Goal: Task Accomplishment & Management: Use online tool/utility

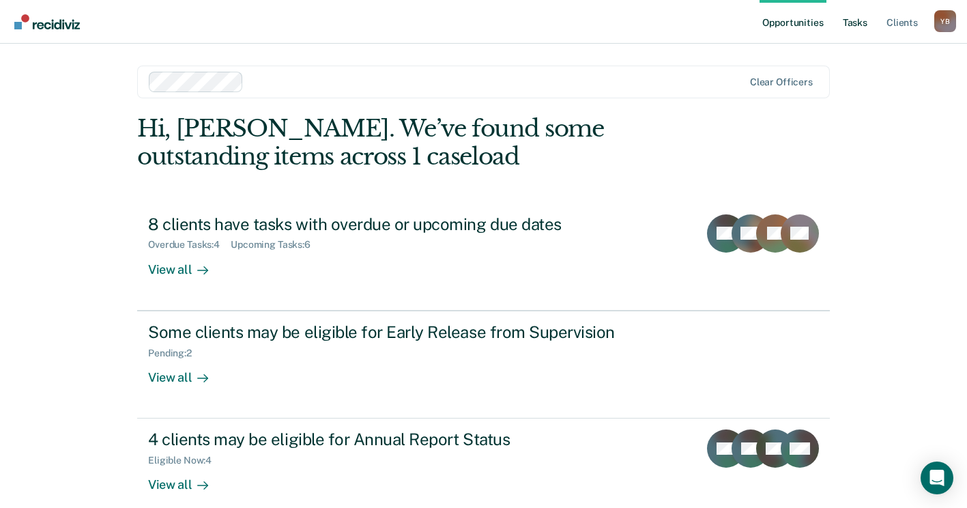
click at [859, 29] on link "Tasks" at bounding box center [855, 22] width 30 height 44
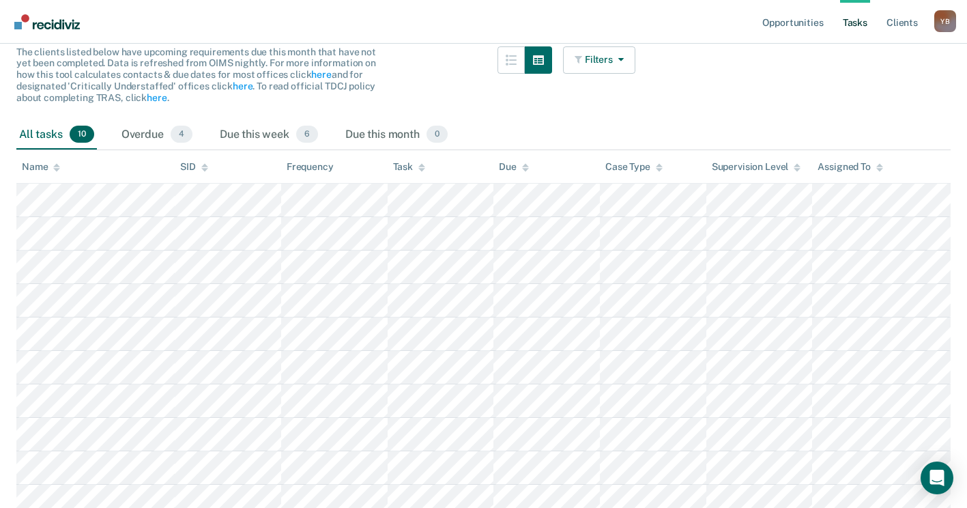
scroll to position [137, 0]
click at [275, 135] on div "Due this week 6" at bounding box center [269, 134] width 104 height 30
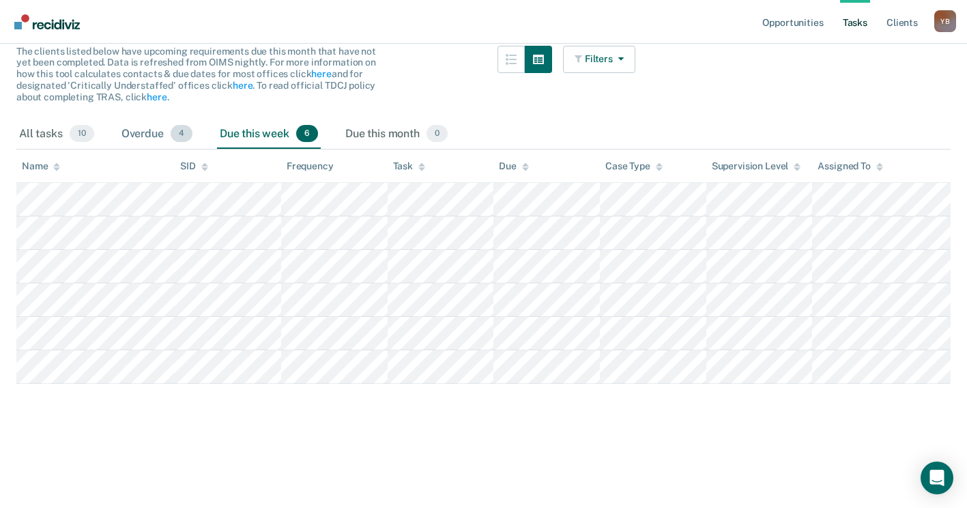
click at [148, 135] on div "Overdue 4" at bounding box center [157, 134] width 76 height 30
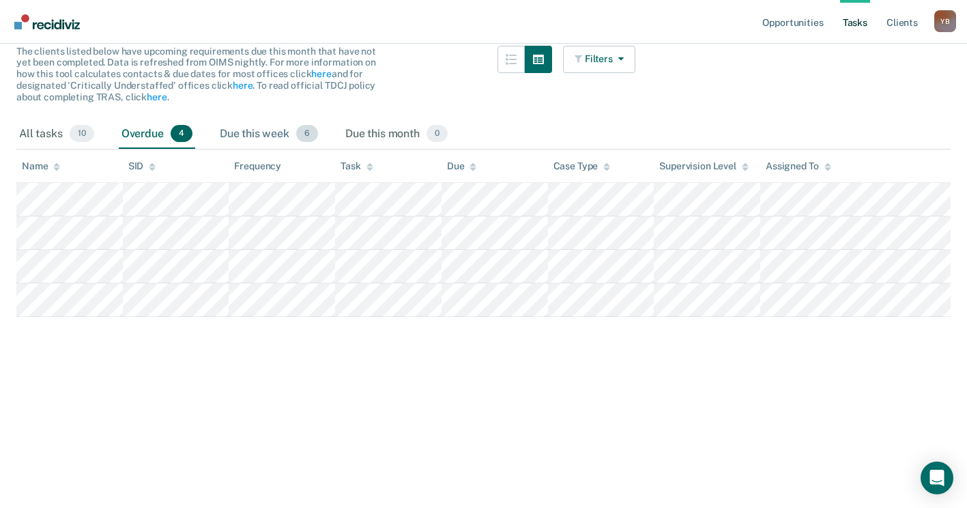
click at [271, 127] on div "Due this week 6" at bounding box center [269, 134] width 104 height 30
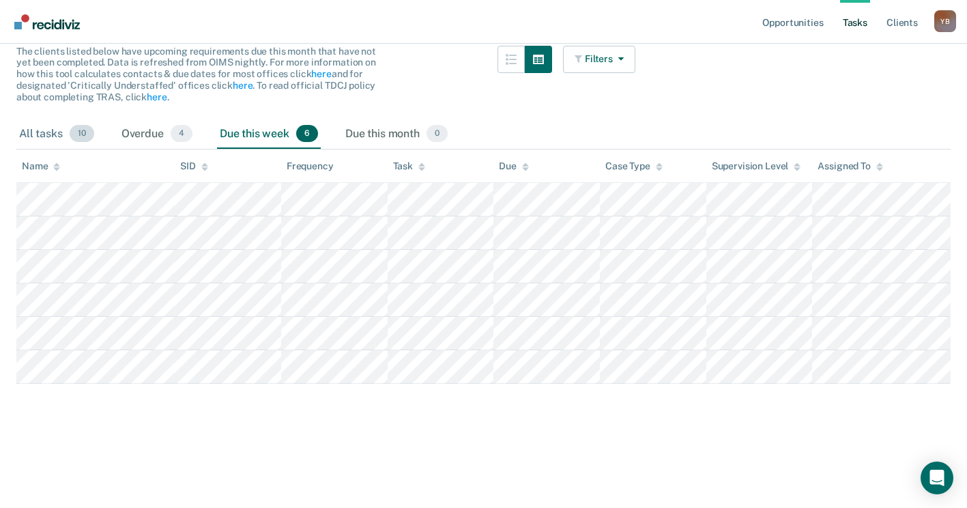
click at [40, 140] on div "All tasks 10" at bounding box center [56, 134] width 81 height 30
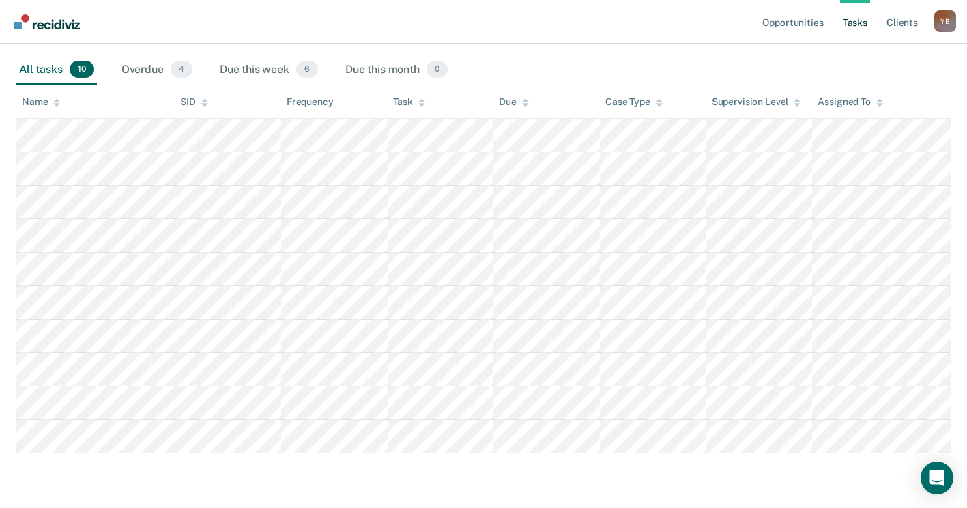
scroll to position [208, 0]
drag, startPoint x: 71, startPoint y: 174, endPoint x: 104, endPoint y: 492, distance: 319.7
click at [104, 492] on main "Clear officers Tasks The clients listed below have upcoming requirements due th…" at bounding box center [483, 188] width 967 height 632
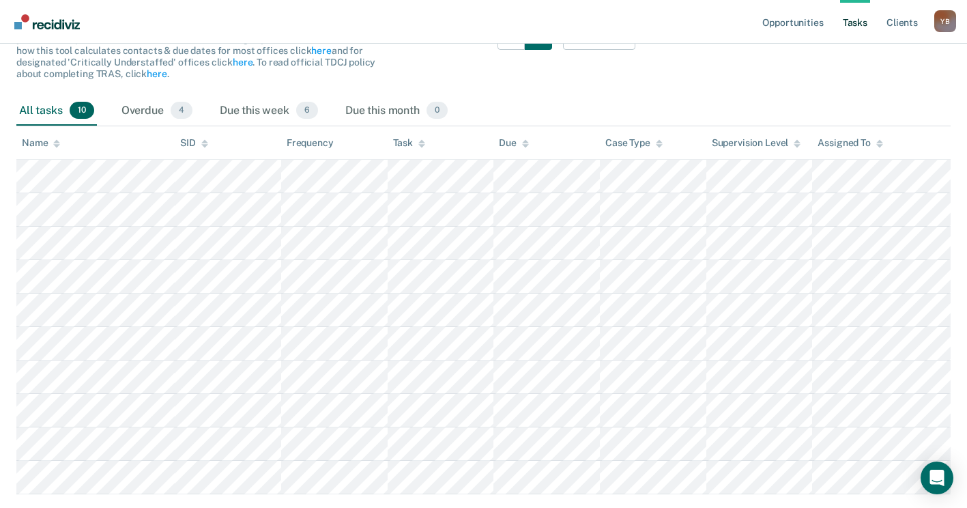
scroll to position [140, 0]
